Goal: Find contact information: Find contact information

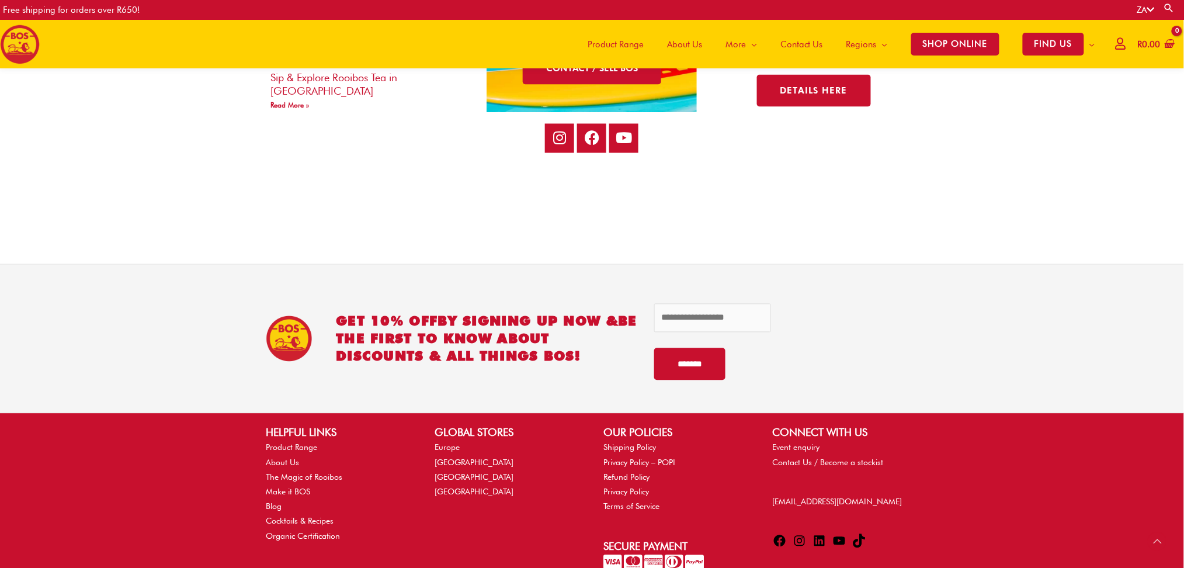
scroll to position [2389, 0]
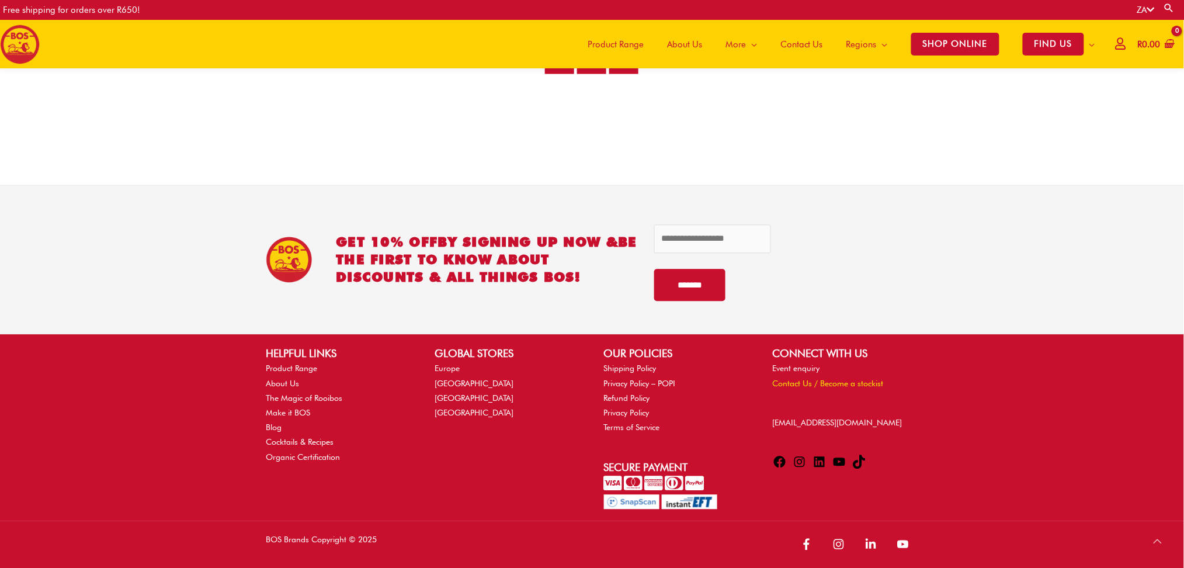
click at [801, 382] on link "Contact Us / Become a stockist" at bounding box center [828, 383] width 111 height 9
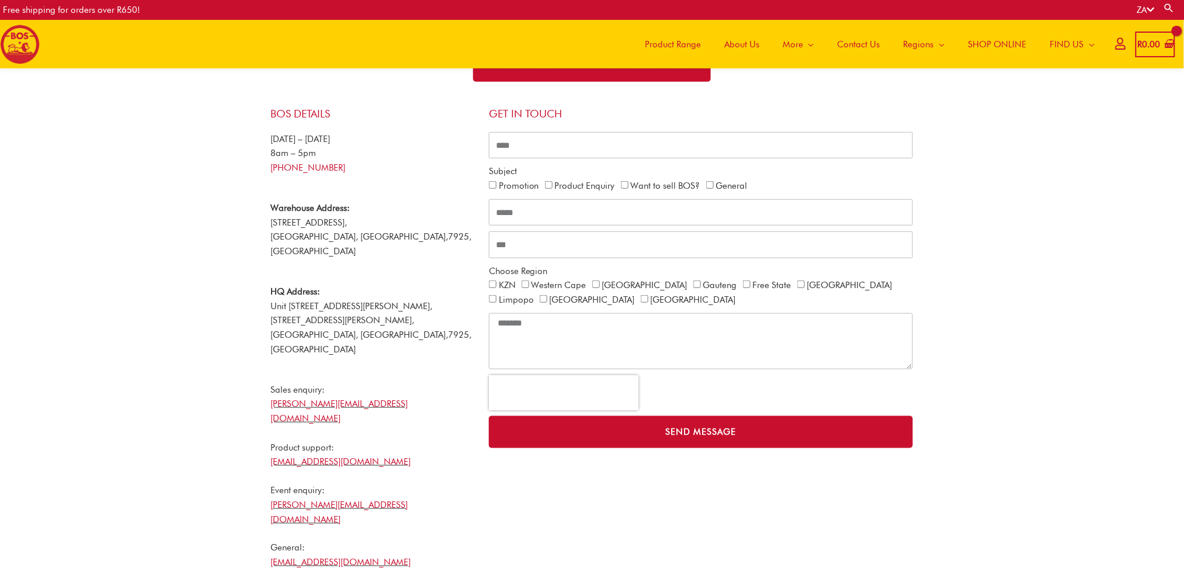
scroll to position [228, 0]
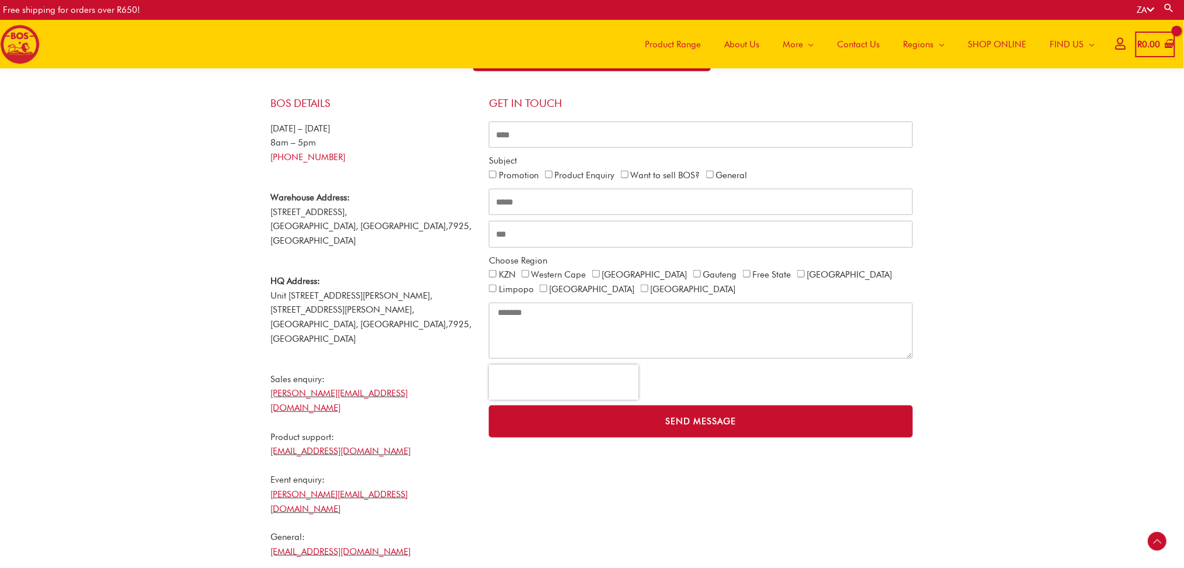
click at [1147, 8] on icon at bounding box center [1151, 9] width 8 height 9
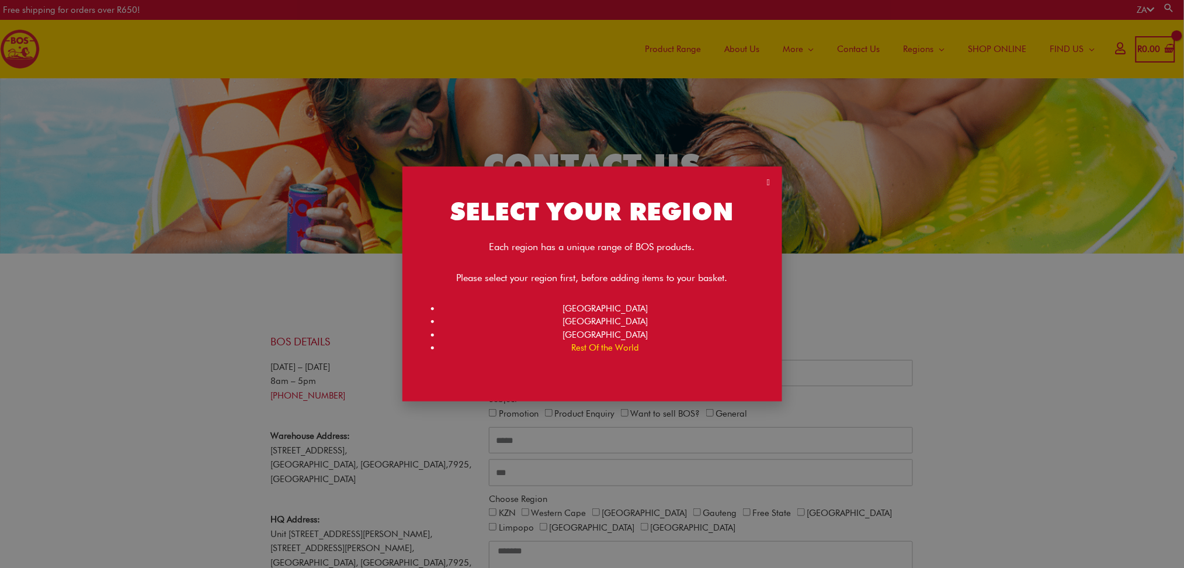
click at [601, 349] on link "Rest Of the World" at bounding box center [605, 347] width 68 height 11
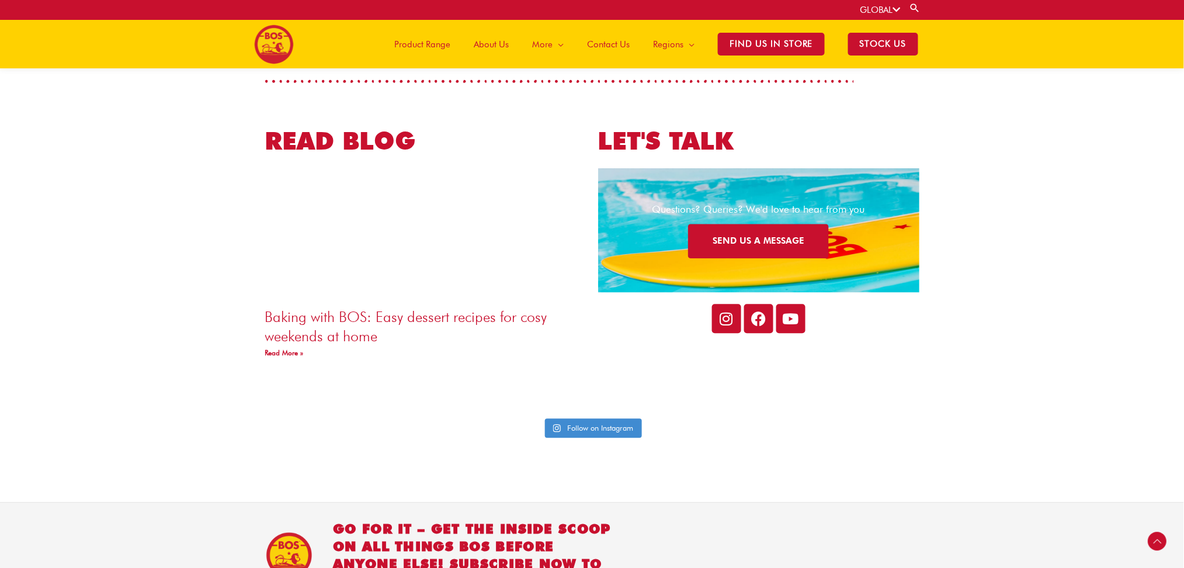
scroll to position [2325, 0]
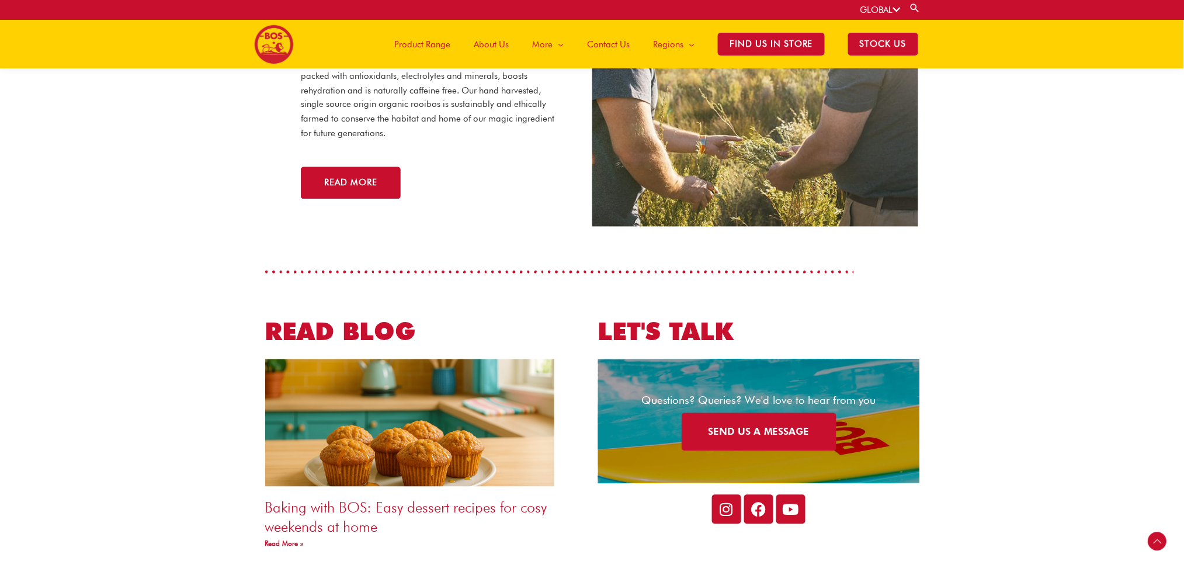
click at [761, 413] on link "SEND US A MESSAGE" at bounding box center [758, 432] width 155 height 38
drag, startPoint x: 757, startPoint y: 404, endPoint x: 711, endPoint y: 401, distance: 45.6
click at [756, 413] on link "SEND US A MESSAGE" at bounding box center [758, 432] width 155 height 38
